Goal: Task Accomplishment & Management: Manage account settings

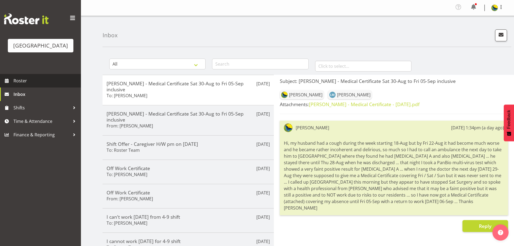
click at [70, 85] on span "Roster" at bounding box center [45, 81] width 65 height 8
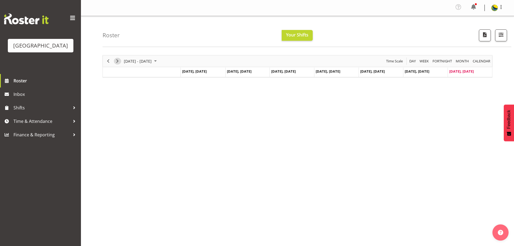
click at [117, 64] on span "Next" at bounding box center [117, 61] width 6 height 7
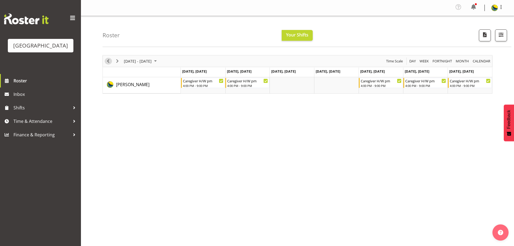
click at [109, 64] on span "Previous" at bounding box center [108, 61] width 6 height 7
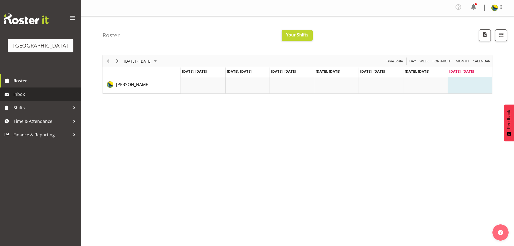
click at [48, 98] on span "Inbox" at bounding box center [45, 94] width 65 height 8
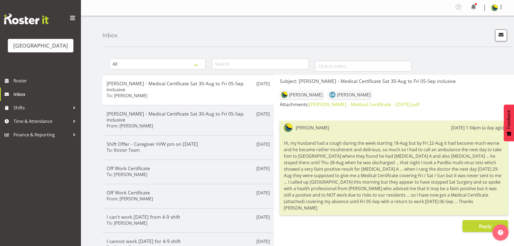
click at [421, 42] on div "Inbox" at bounding box center [307, 31] width 409 height 31
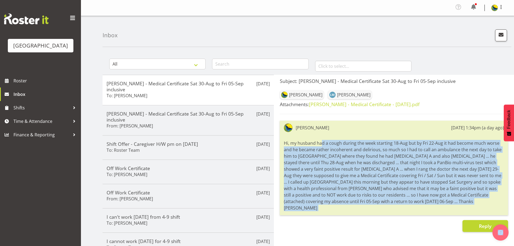
drag, startPoint x: 282, startPoint y: 154, endPoint x: 500, endPoint y: 223, distance: 228.5
click at [500, 223] on body "Parkwood Retirement Village Roster Inbox Shifts Time & Attendance Finance & Rep…" at bounding box center [257, 123] width 514 height 246
copy body "Hi, my husband had a cough during the week starting 18-Aug but by Fri 22-Aug it…"
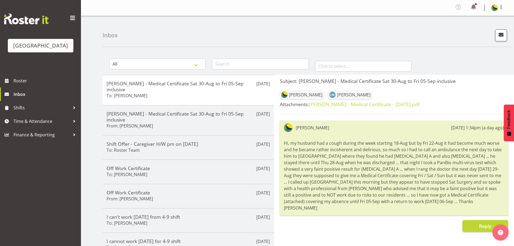
click at [234, 31] on div "Inbox" at bounding box center [307, 31] width 409 height 31
click at [214, 29] on div "Inbox" at bounding box center [307, 31] width 409 height 31
click at [66, 85] on span "Roster" at bounding box center [45, 81] width 65 height 8
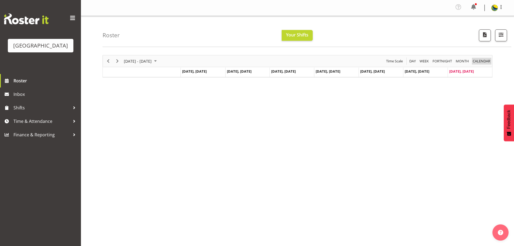
click at [481, 63] on span "calendar" at bounding box center [481, 61] width 19 height 7
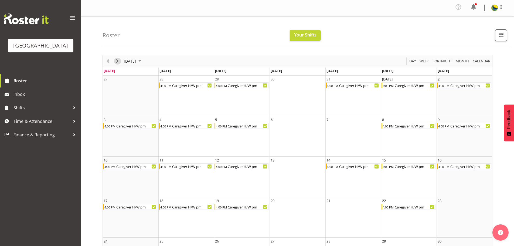
click at [116, 64] on span "Next" at bounding box center [117, 61] width 6 height 7
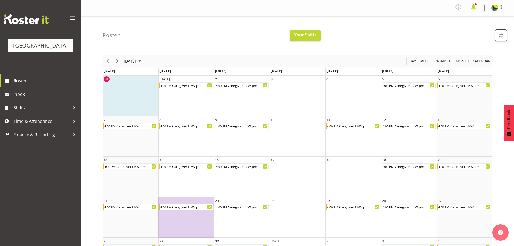
click at [470, 10] on span at bounding box center [473, 7] width 9 height 9
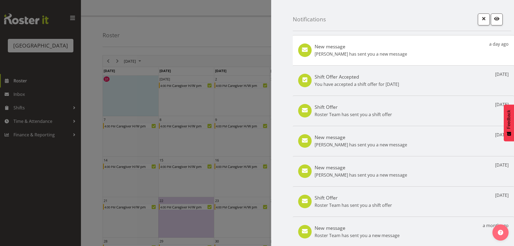
click at [407, 53] on p "Maria Ramsbottom has sent you a new message" at bounding box center [361, 54] width 93 height 6
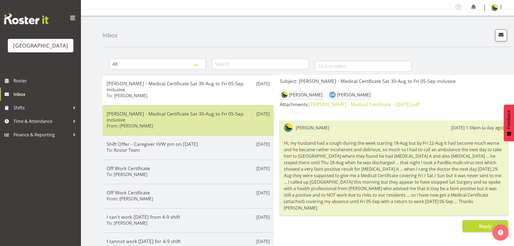
click at [196, 122] on h5 "[PERSON_NAME] - Medical Certificate Sat 30-Aug to Fri 05-Sep inclusive" at bounding box center [188, 117] width 163 height 12
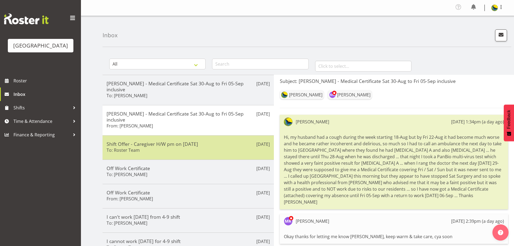
click at [214, 154] on div "Shift Offer - Caregiver H/W pm on [DATE] To: Roster Team" at bounding box center [188, 147] width 163 height 13
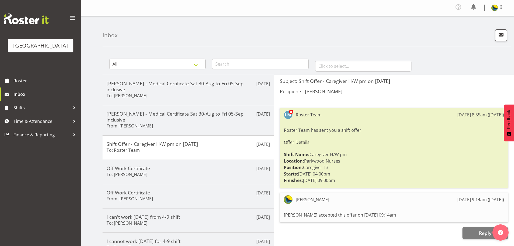
click at [493, 12] on div at bounding box center [497, 8] width 13 height 8
click at [473, 35] on link "Log Out" at bounding box center [478, 30] width 52 height 10
